Goal: Task Accomplishment & Management: Manage account settings

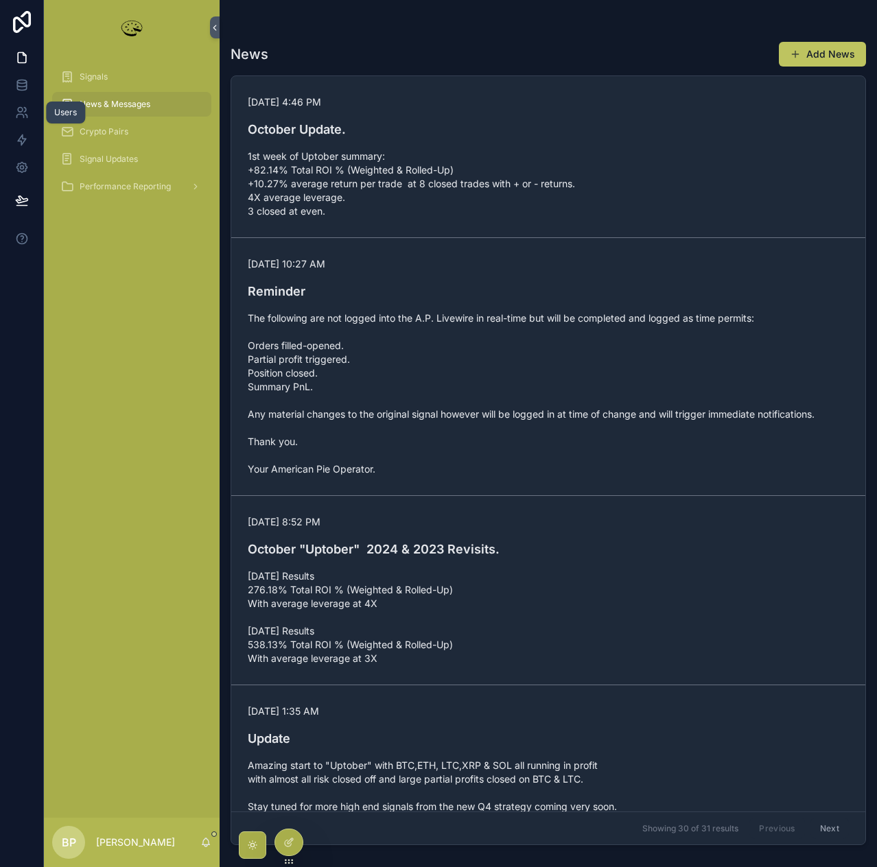
click at [18, 113] on icon at bounding box center [22, 113] width 14 height 14
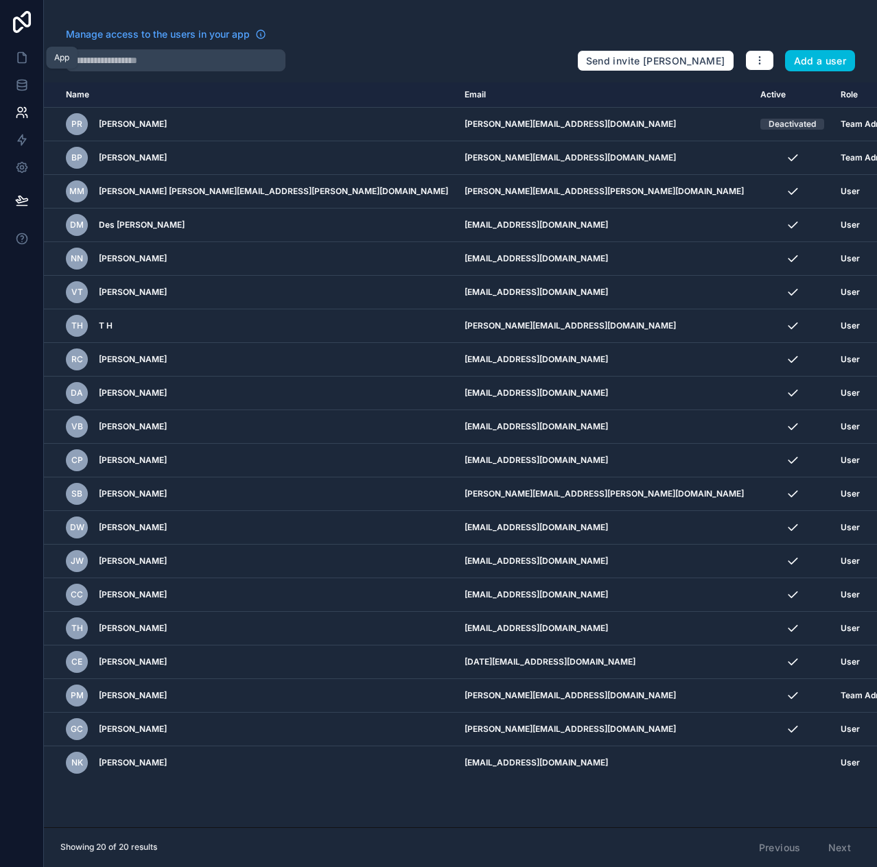
click at [22, 53] on icon at bounding box center [22, 58] width 14 height 14
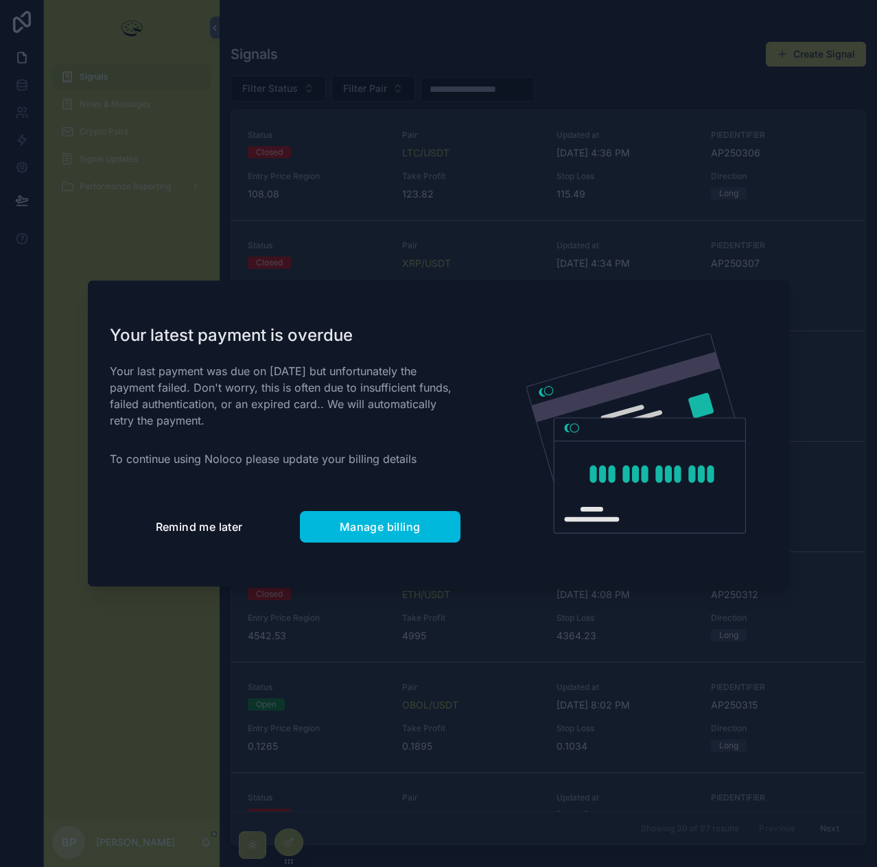
click at [204, 529] on span "Remind me later" at bounding box center [199, 527] width 87 height 14
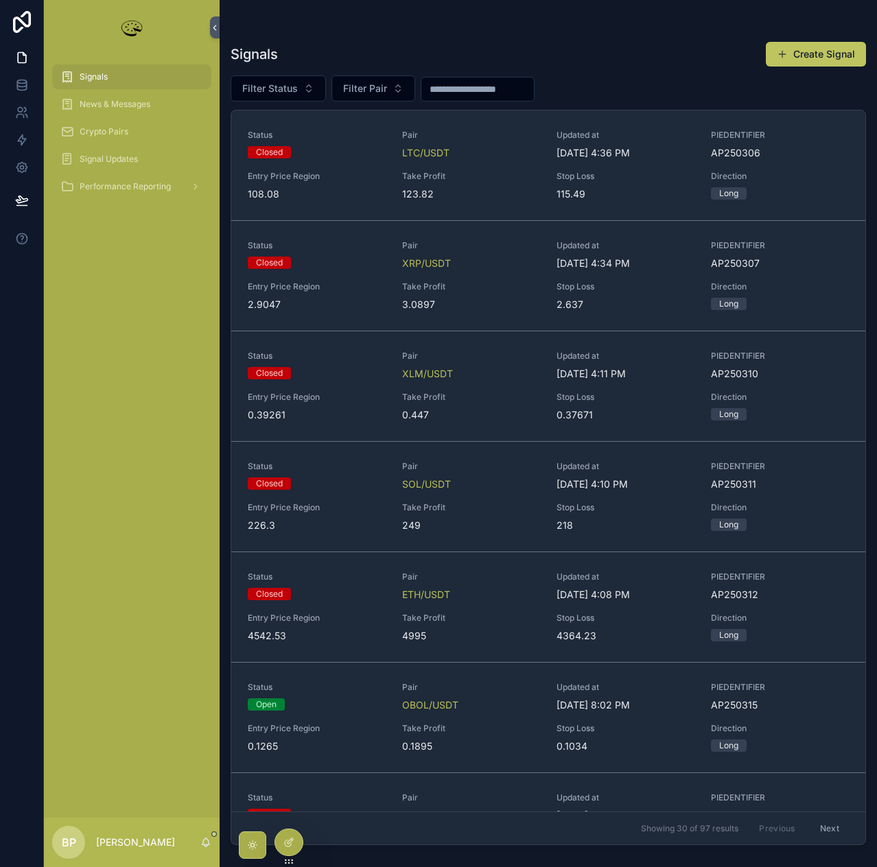
click at [495, 176] on span "Take Profit" at bounding box center [471, 176] width 138 height 11
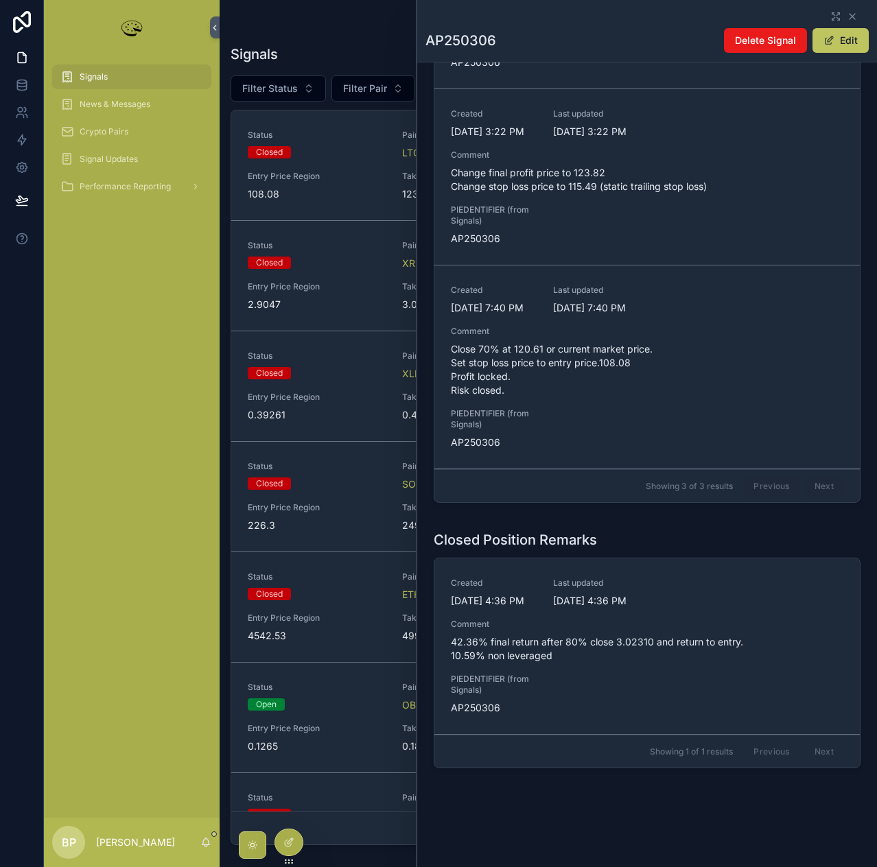
scroll to position [949, 0]
click at [17, 115] on icon at bounding box center [19, 116] width 7 height 3
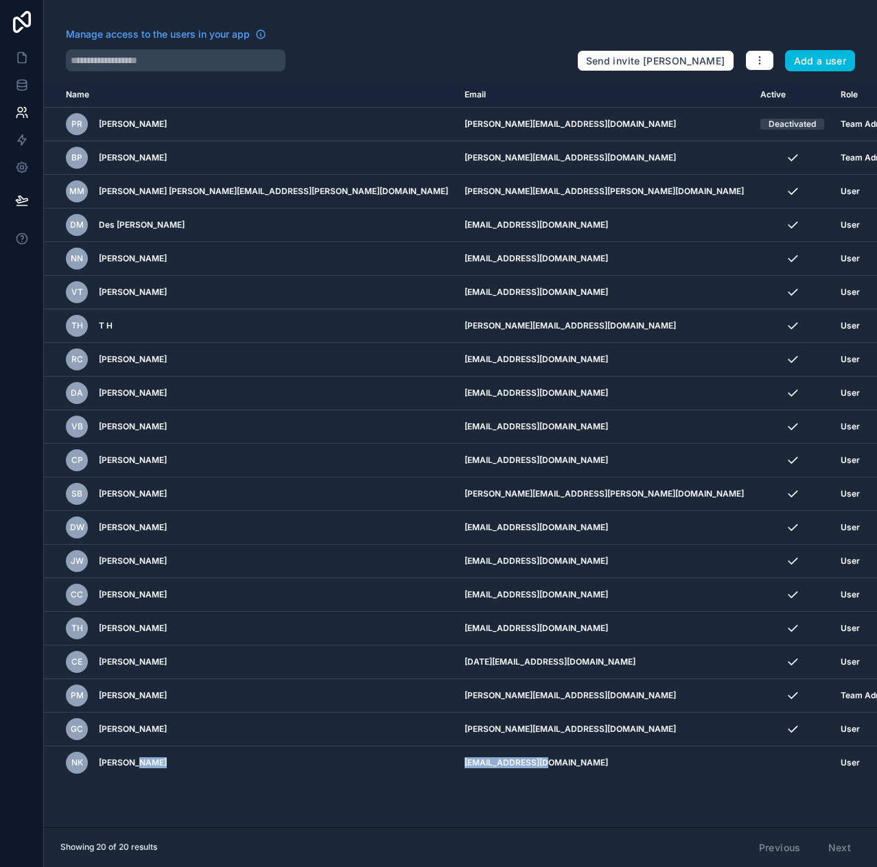
drag, startPoint x: 384, startPoint y: 766, endPoint x: 497, endPoint y: 762, distance: 113.2
click at [497, 762] on tr "NK Niko Ko nkktnks@gmail.com User" at bounding box center [486, 763] width 884 height 34
copy tr "[EMAIL_ADDRESS][DOMAIN_NAME]"
click at [540, 780] on div "Name Email Active Role userTable.email PR Pete Reformer pete@reformer.agency De…" at bounding box center [460, 454] width 833 height 745
click at [0, 0] on icon "scrollable content" at bounding box center [0, 0] width 0 height 0
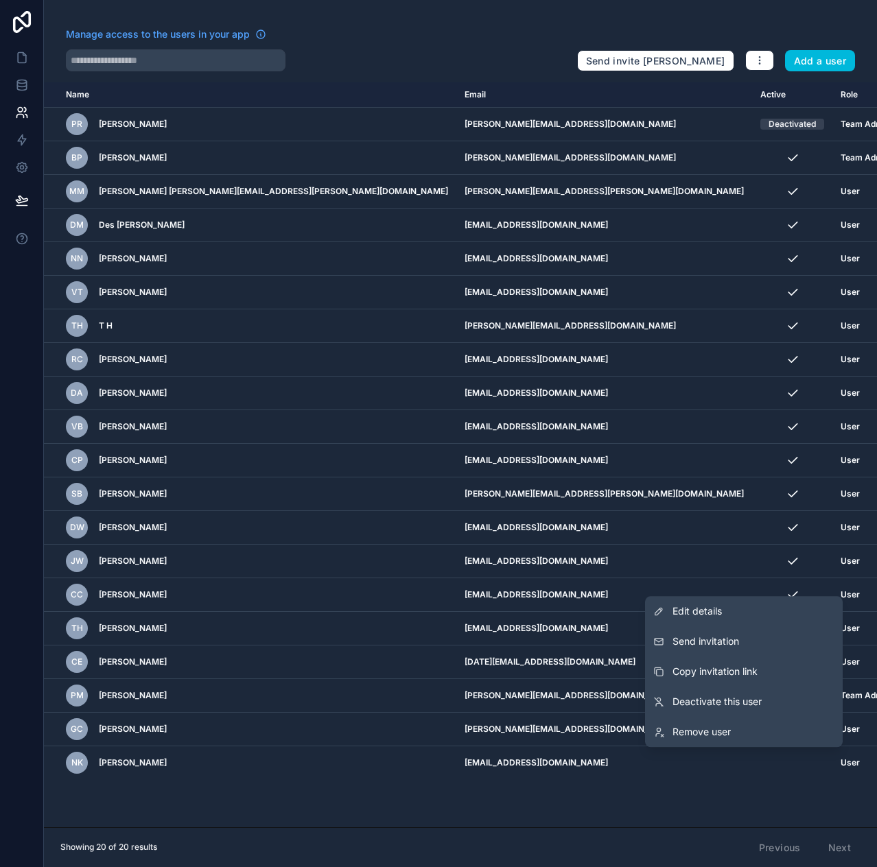
click at [703, 674] on span "Copy invitation link" at bounding box center [714, 672] width 85 height 14
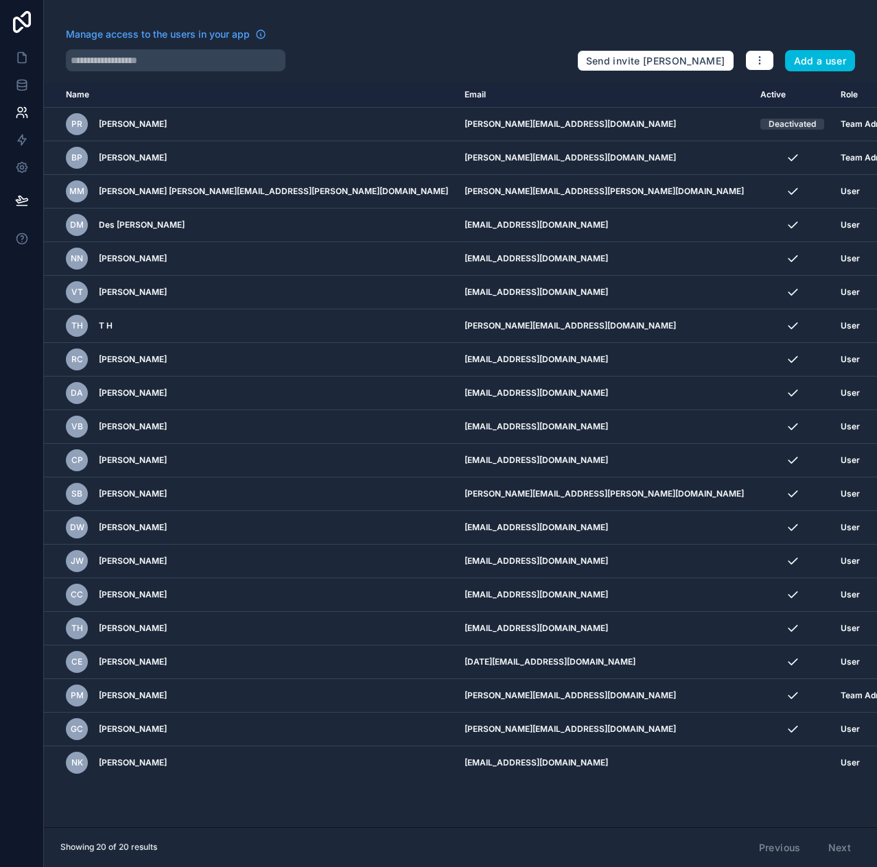
click at [0, 0] on icon "scrollable content" at bounding box center [0, 0] width 0 height 0
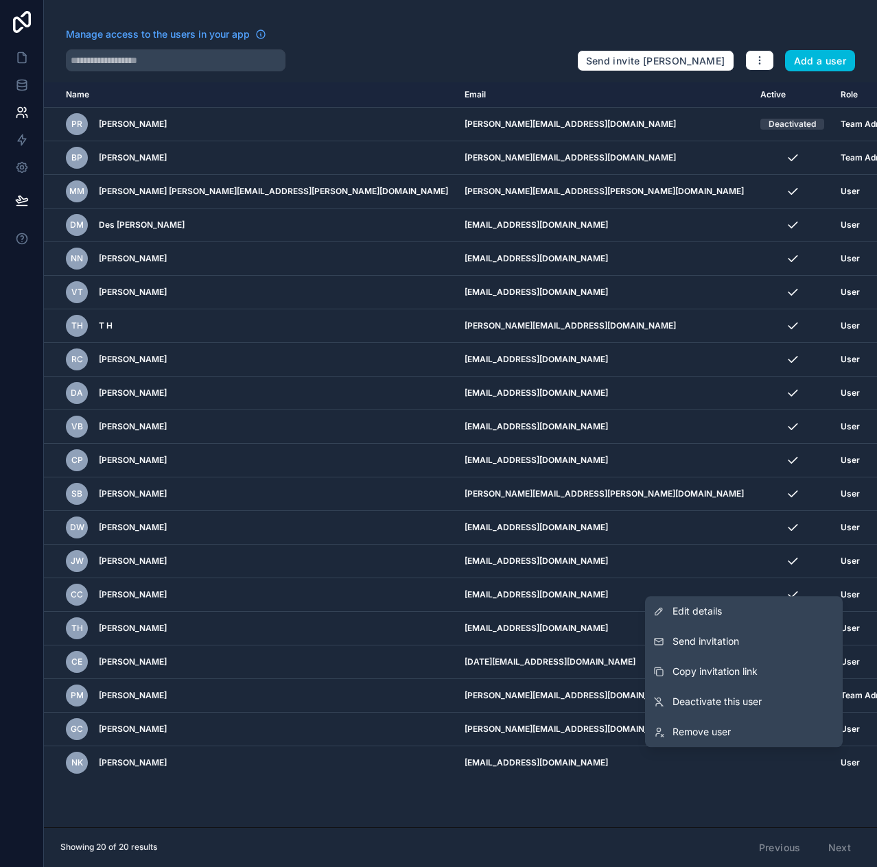
click at [688, 645] on span "Send invitation" at bounding box center [705, 641] width 67 height 14
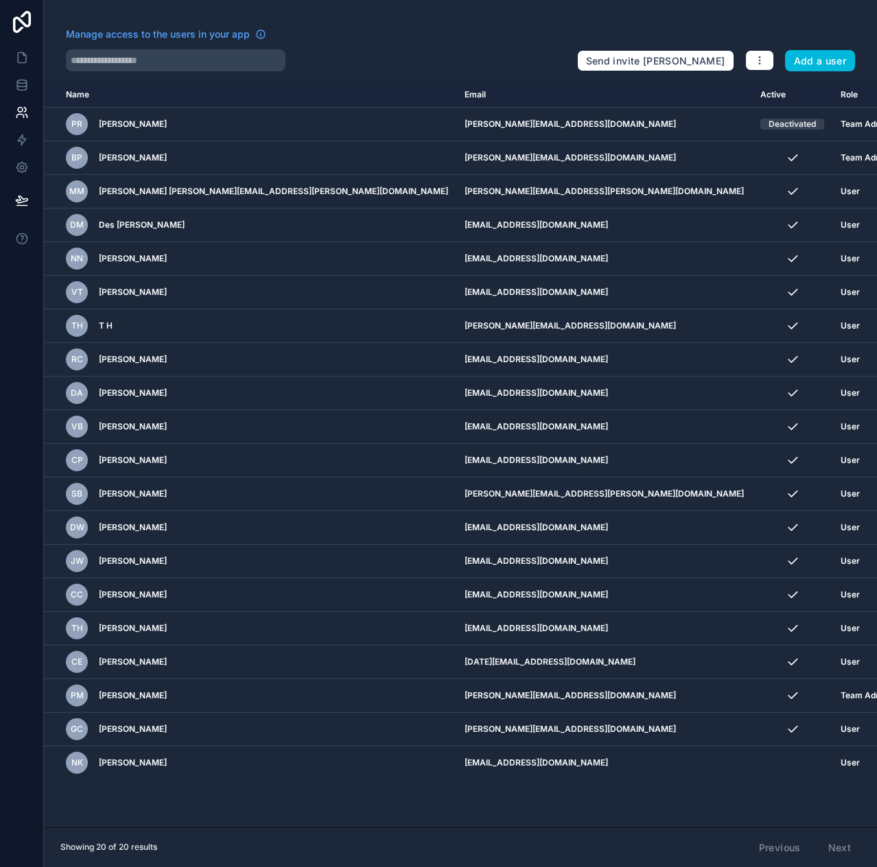
click at [465, 785] on div "Name Email Active Role userTable.email PR Pete Reformer pete@reformer.agency De…" at bounding box center [460, 454] width 833 height 745
click at [20, 60] on icon at bounding box center [22, 58] width 14 height 14
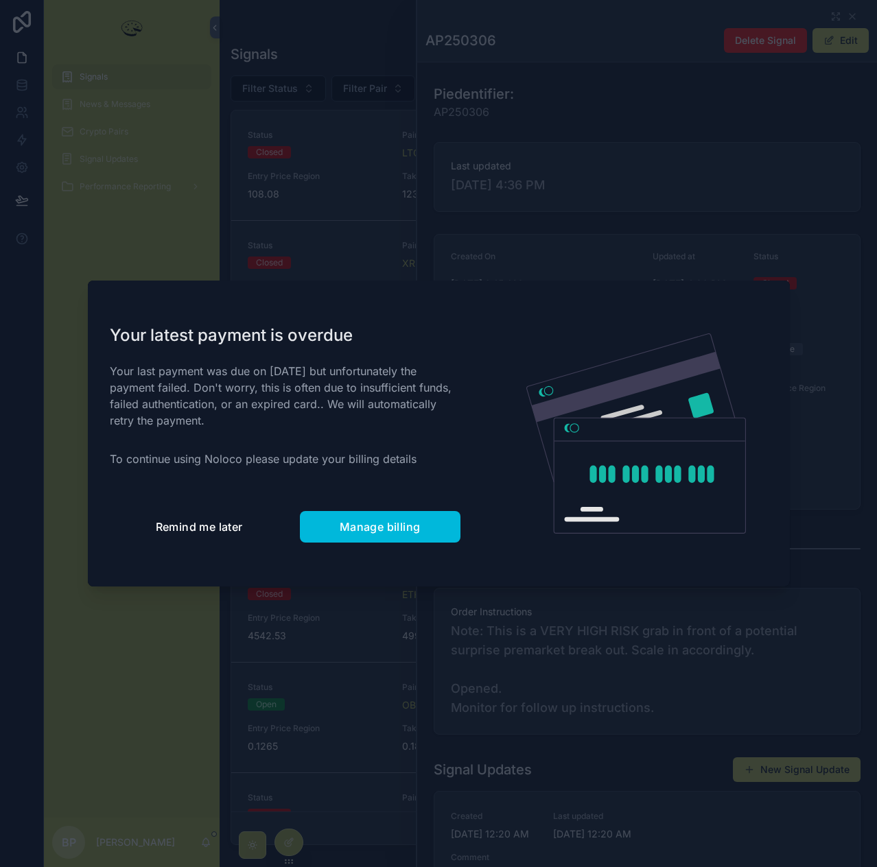
click at [192, 526] on span "Remind me later" at bounding box center [199, 527] width 87 height 14
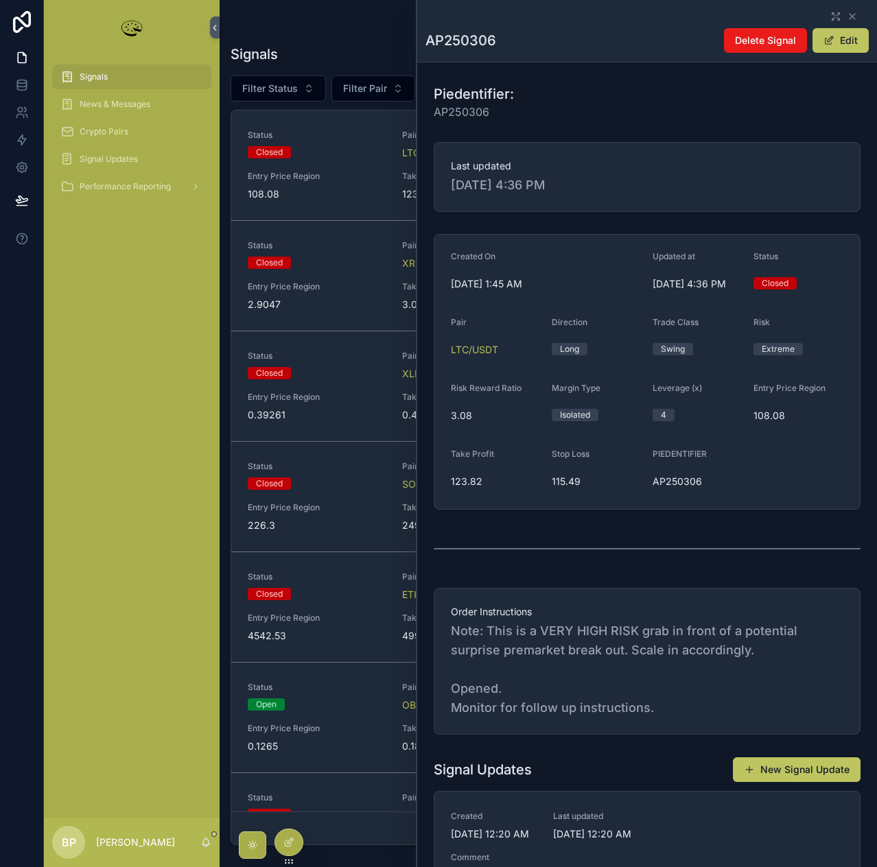
click at [88, 94] on div "News & Messages" at bounding box center [131, 104] width 143 height 22
